Goal: Navigation & Orientation: Understand site structure

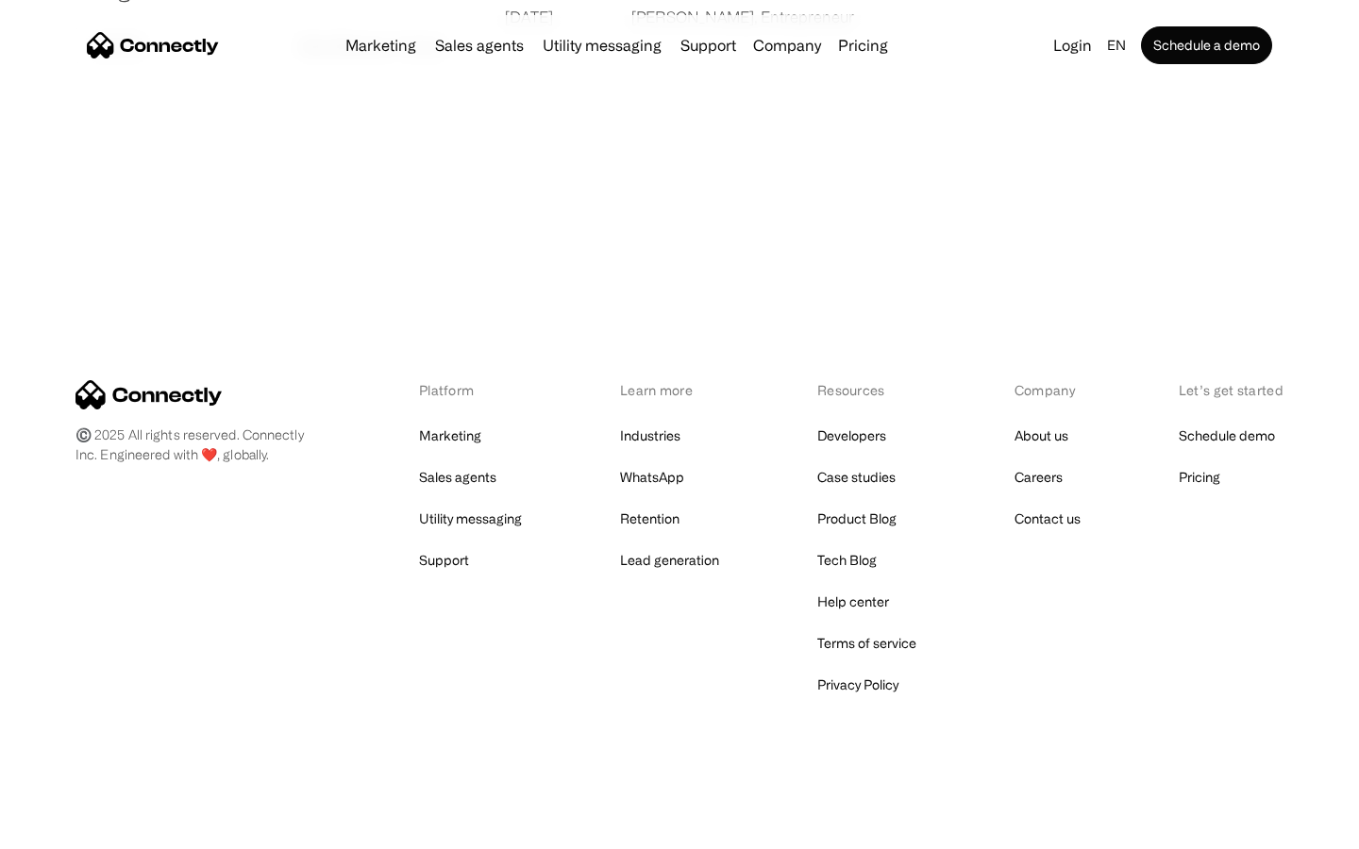
scroll to position [3625, 0]
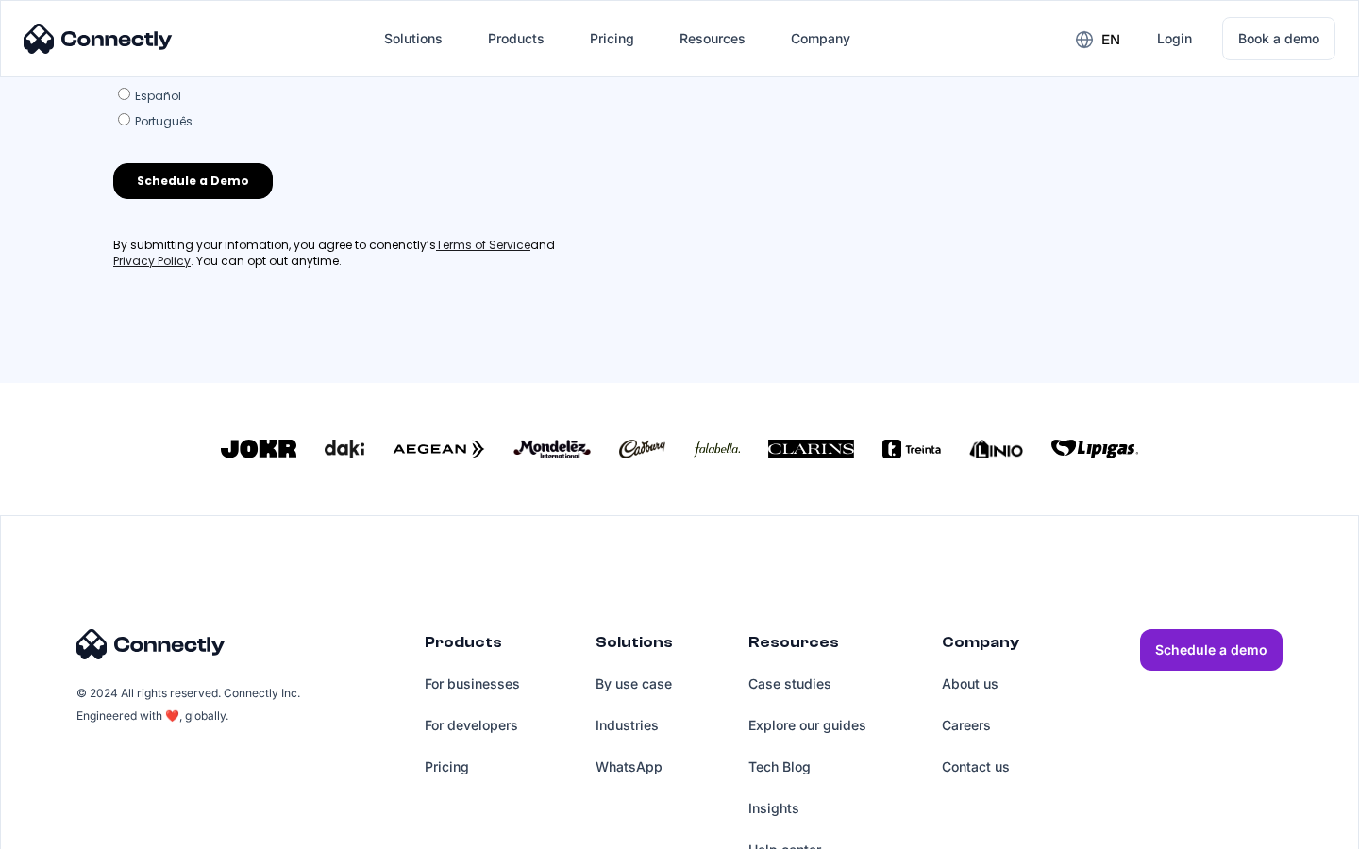
scroll to position [810, 0]
